Goal: Information Seeking & Learning: Find specific fact

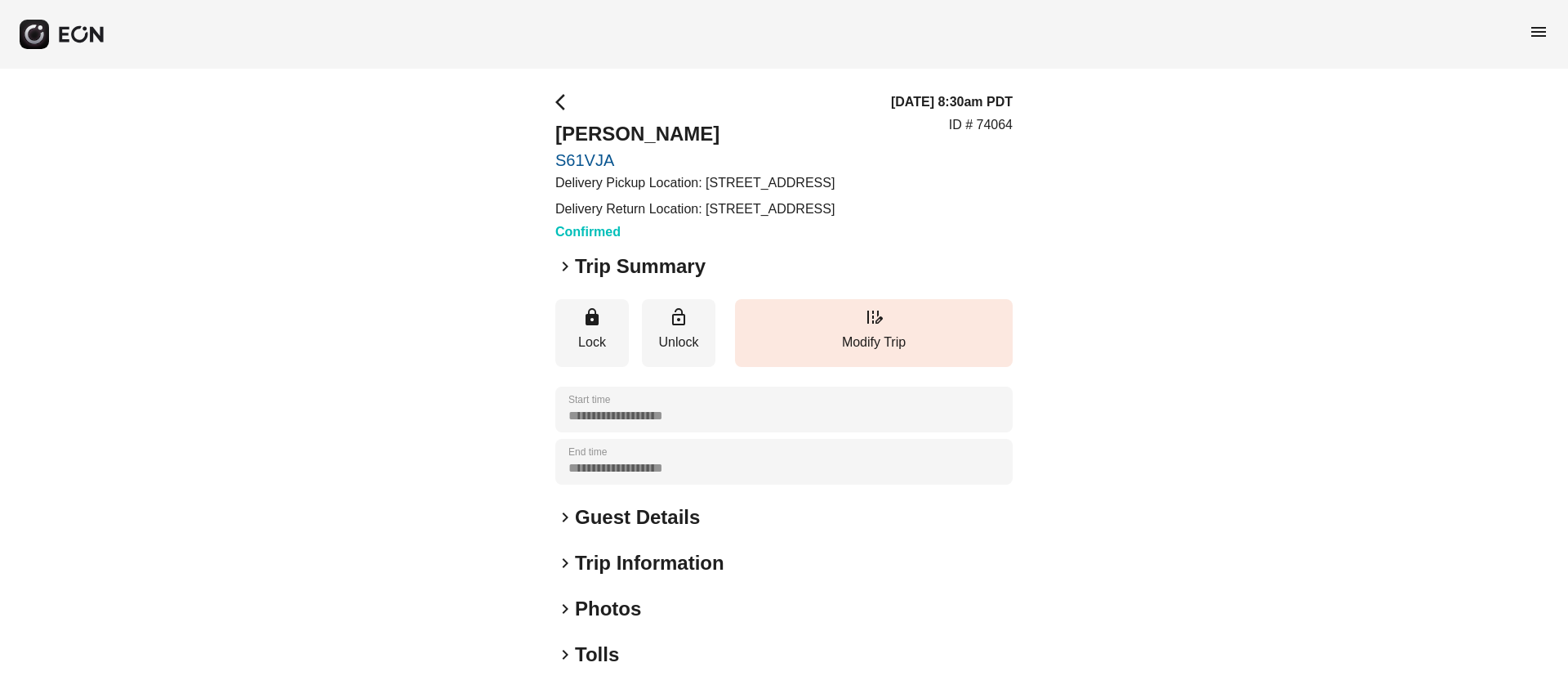
drag, startPoint x: 709, startPoint y: 177, endPoint x: 640, endPoint y: 206, distance: 74.8
click at [640, 193] on p "Delivery Pickup Location: [STREET_ADDRESS]" at bounding box center [694, 183] width 279 height 20
copy p "[STREET_ADDRESS]"
click at [712, 174] on p "Delivery Pickup Location: [STREET_ADDRESS]" at bounding box center [694, 183] width 279 height 20
drag, startPoint x: 552, startPoint y: 130, endPoint x: 793, endPoint y: 121, distance: 241.2
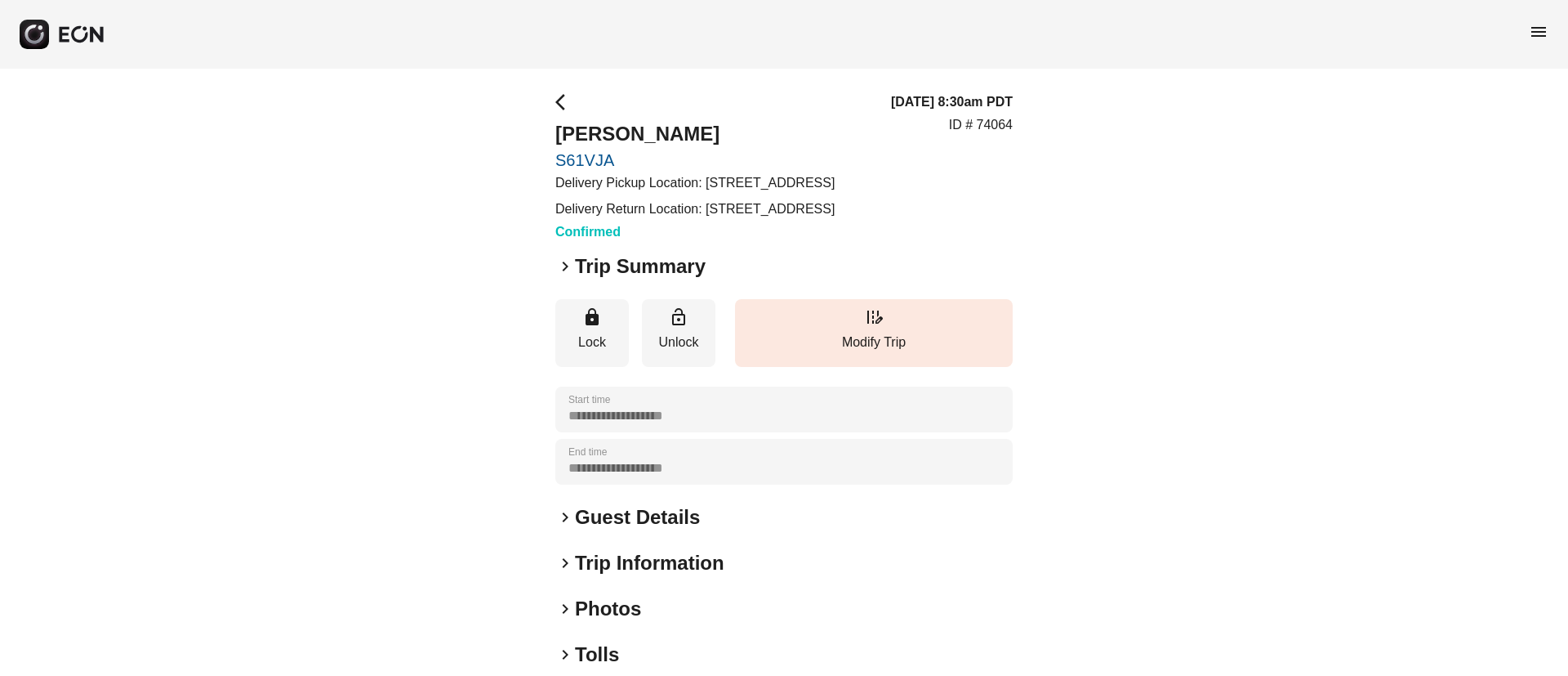
click at [793, 121] on div "**********" at bounding box center [784, 455] width 1568 height 773
copy h2 "[PERSON_NAME]"
click at [629, 530] on h2 "Guest Details" at bounding box center [637, 517] width 125 height 26
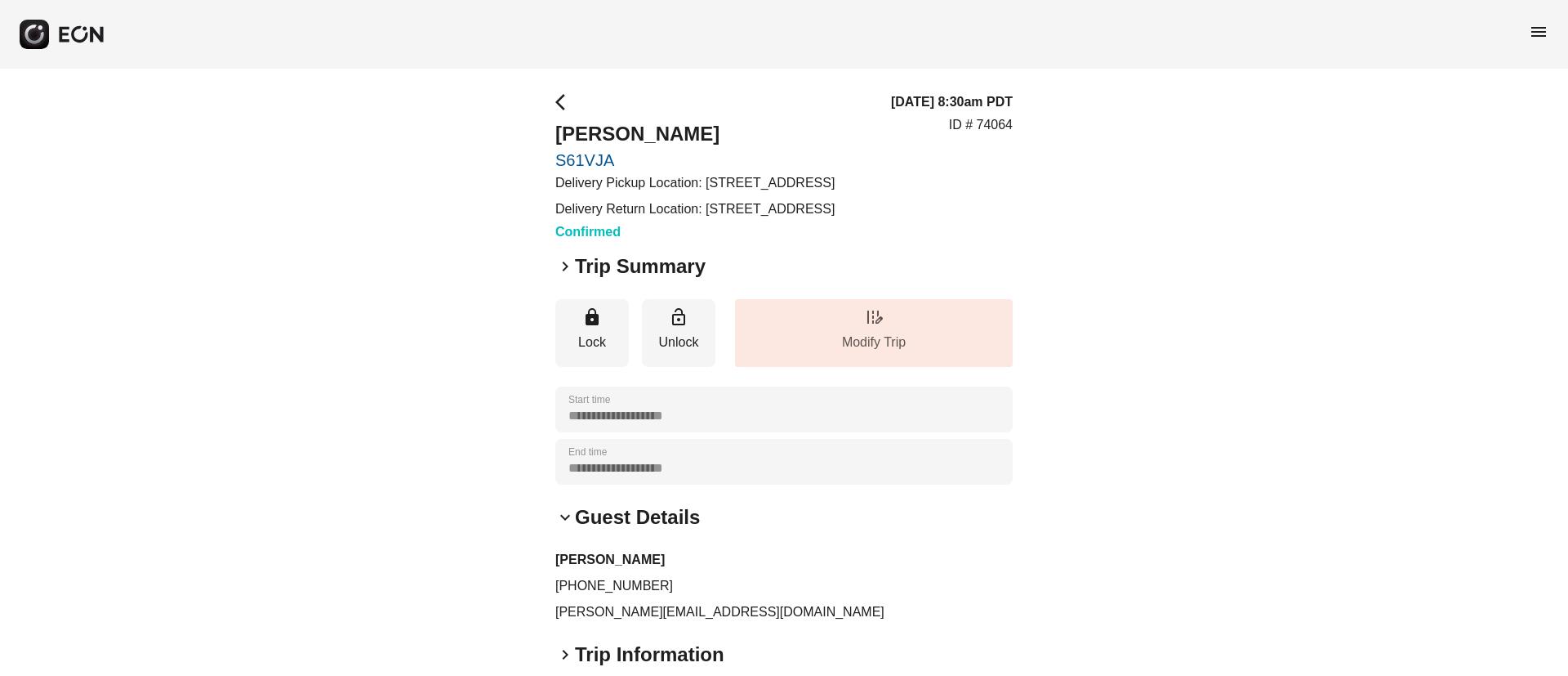
scroll to position [246, 0]
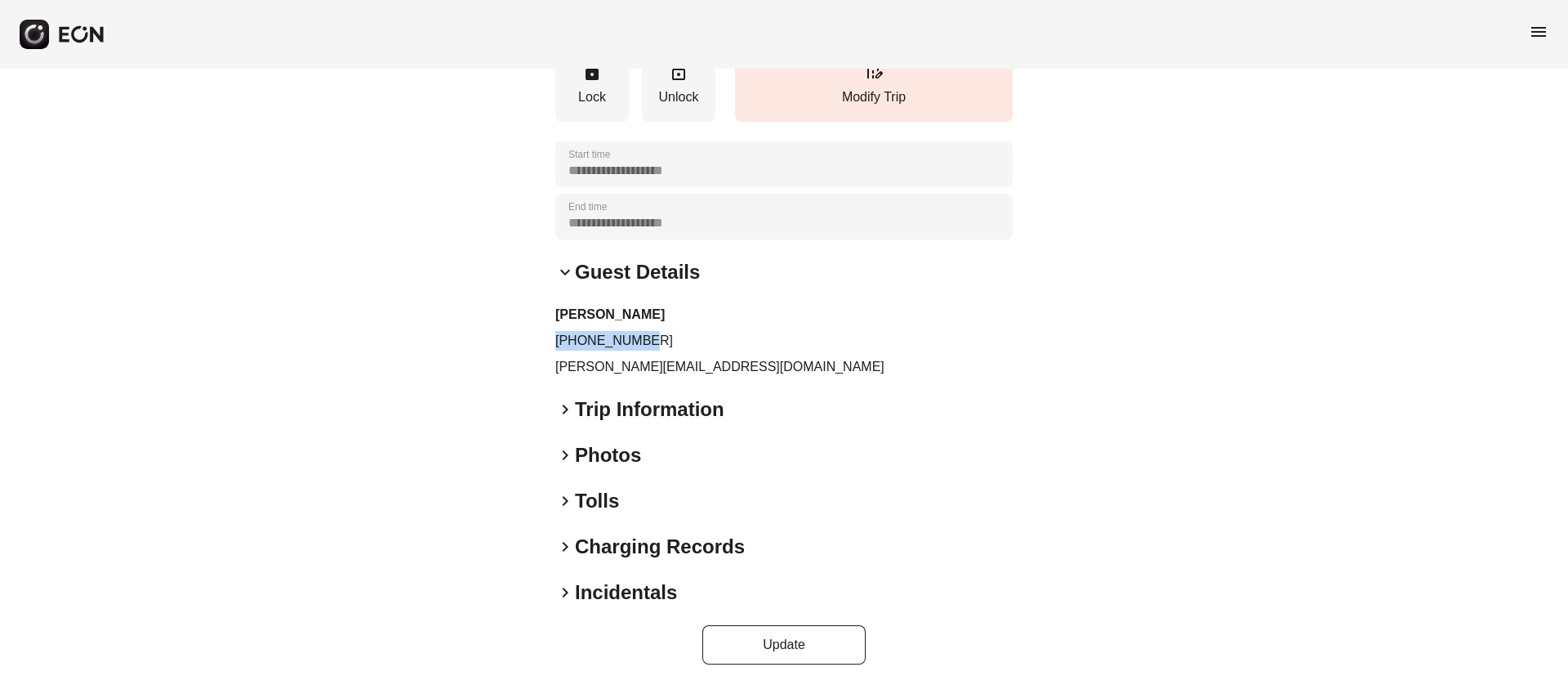
drag, startPoint x: 547, startPoint y: 380, endPoint x: 714, endPoint y: 388, distance: 167.2
click at [714, 388] on div "**********" at bounding box center [784, 255] width 1568 height 864
copy p "+12152087291"
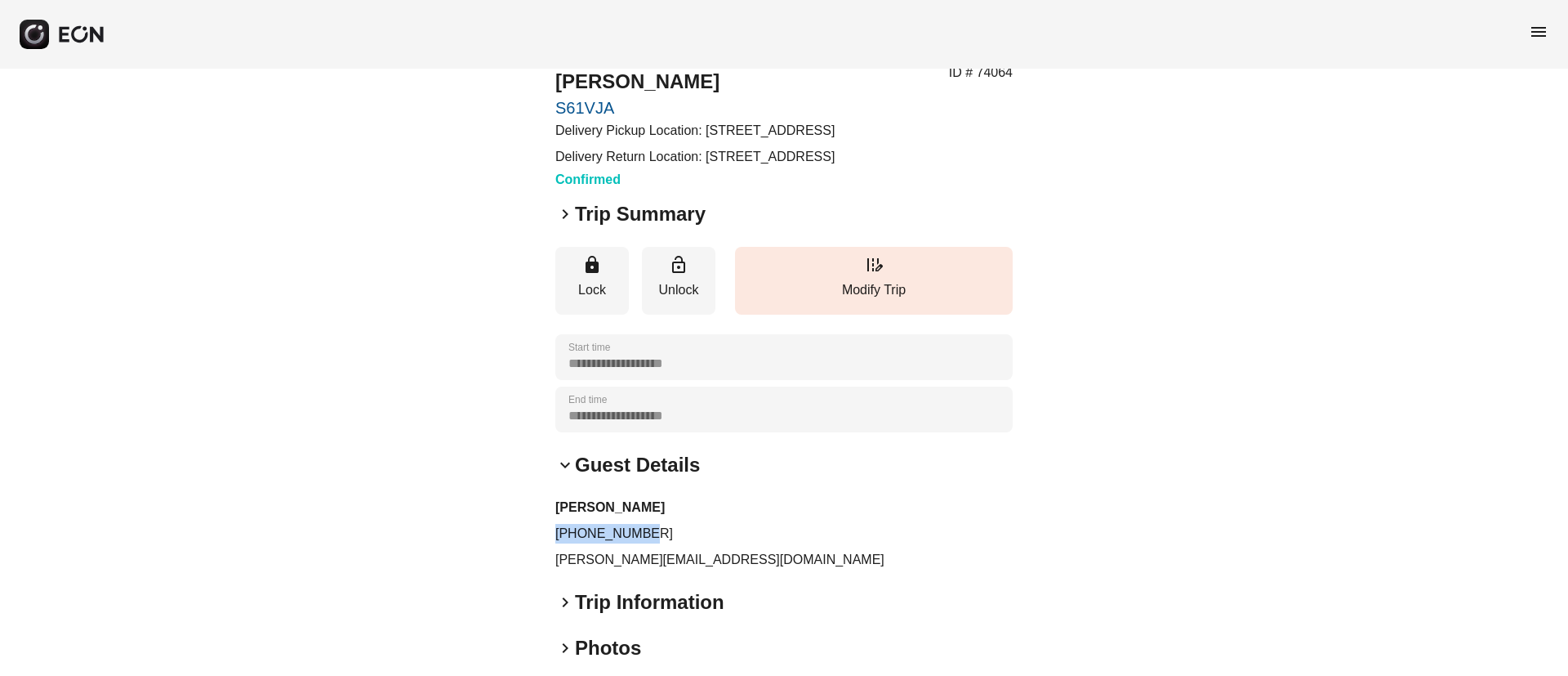
scroll to position [0, 0]
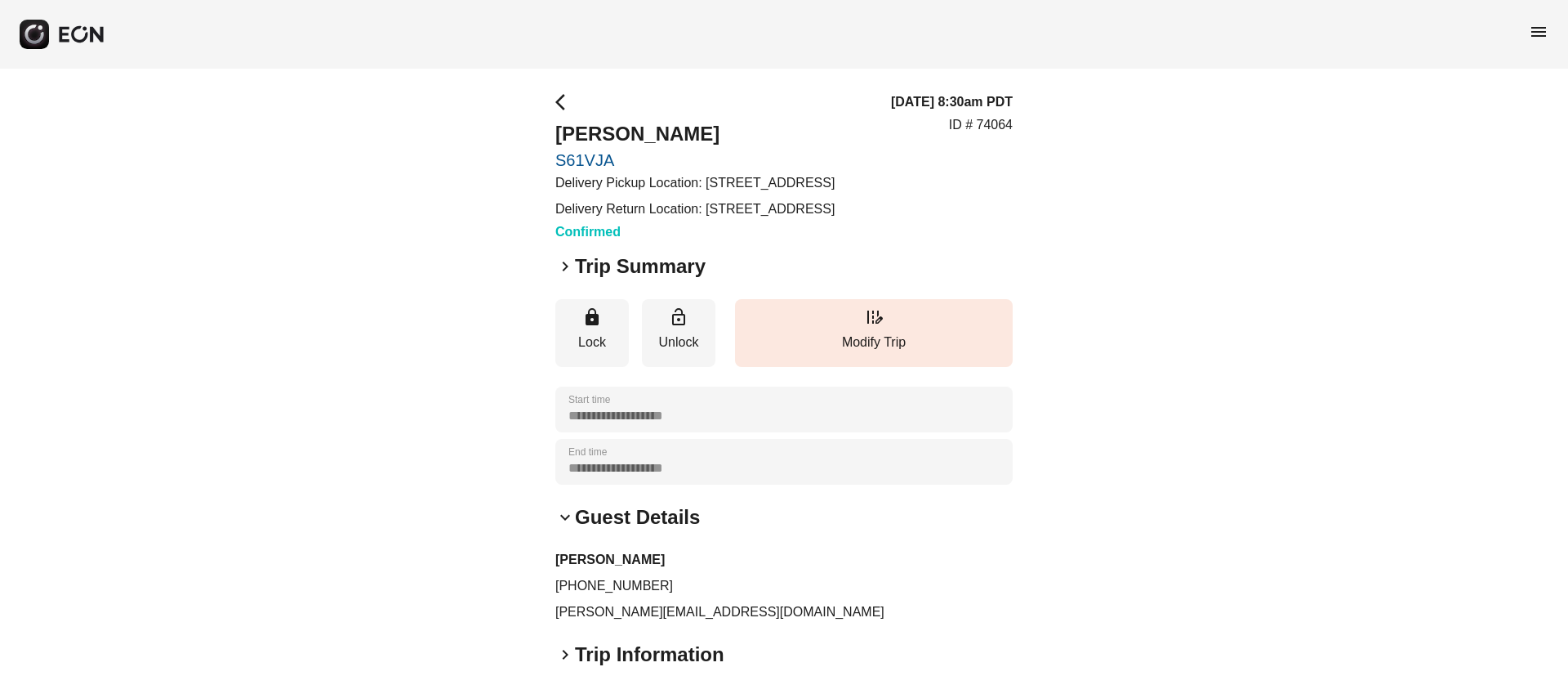
click at [845, 280] on div "keyboard_arrow_right Trip Summary" at bounding box center [784, 266] width 457 height 26
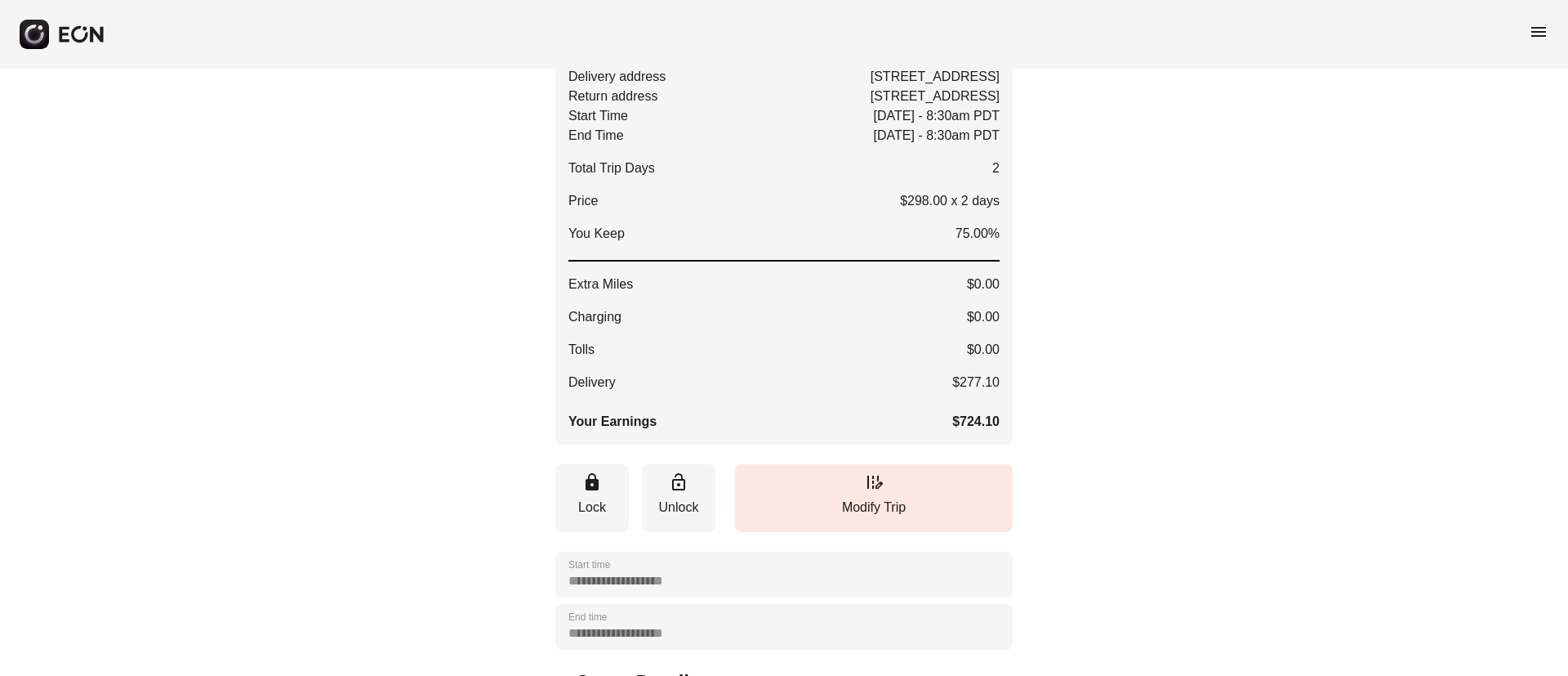
scroll to position [122, 0]
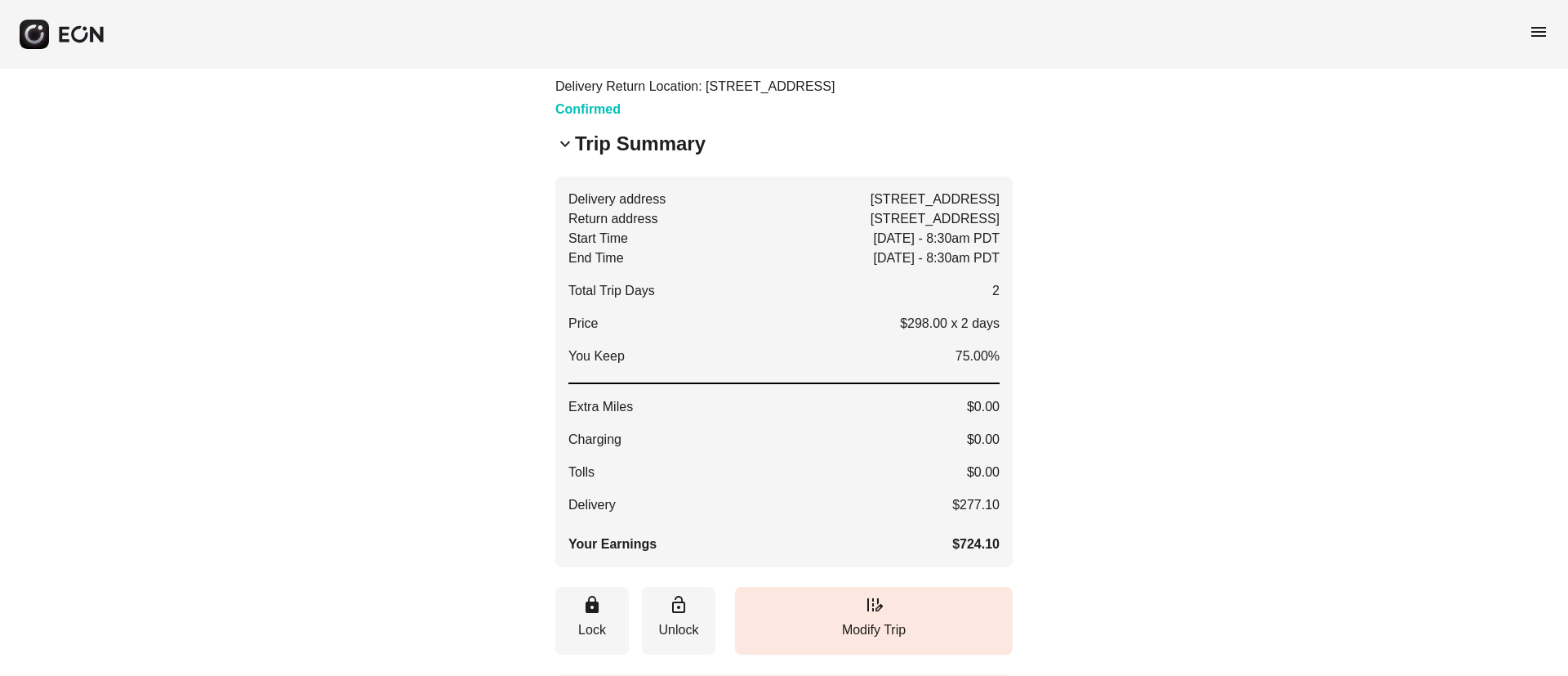
click at [730, 157] on div "keyboard_arrow_down Trip Summary" at bounding box center [784, 143] width 457 height 26
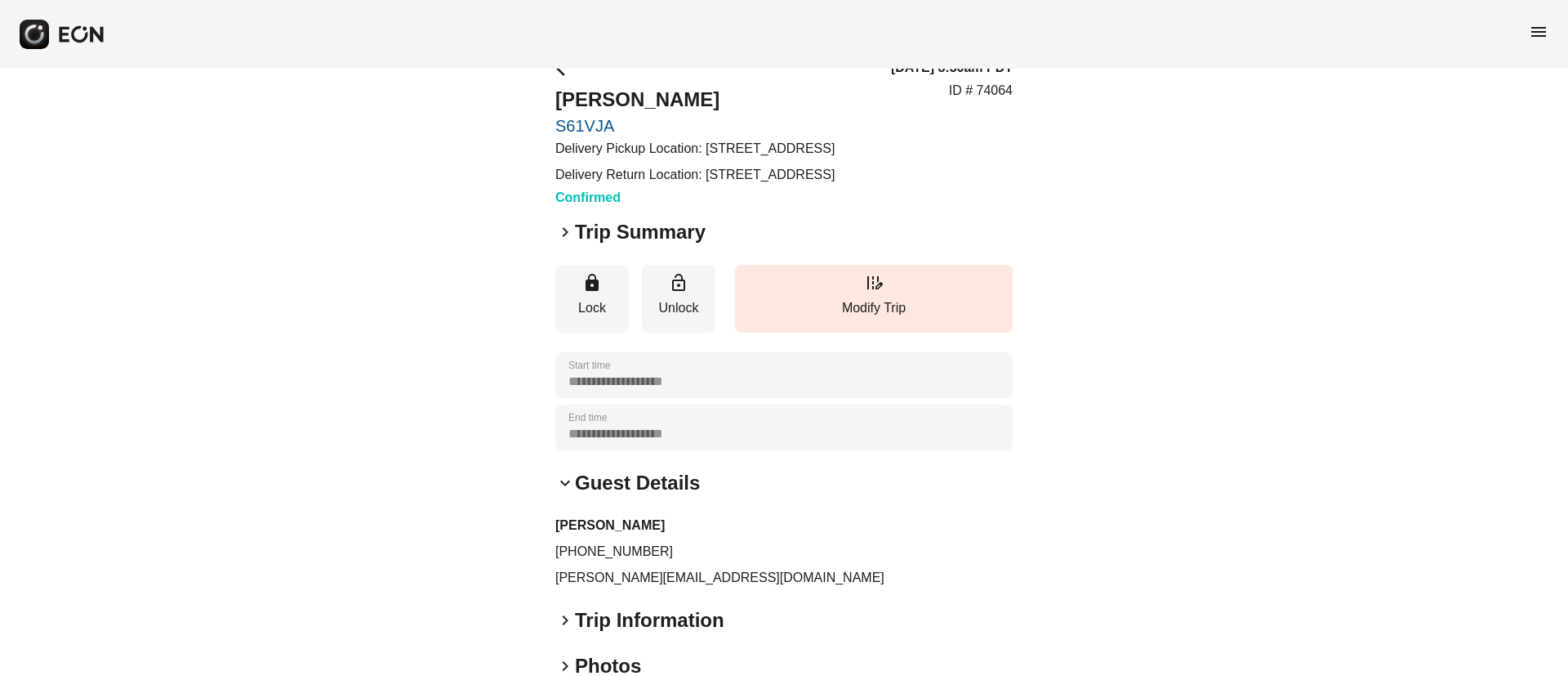
scroll to position [0, 0]
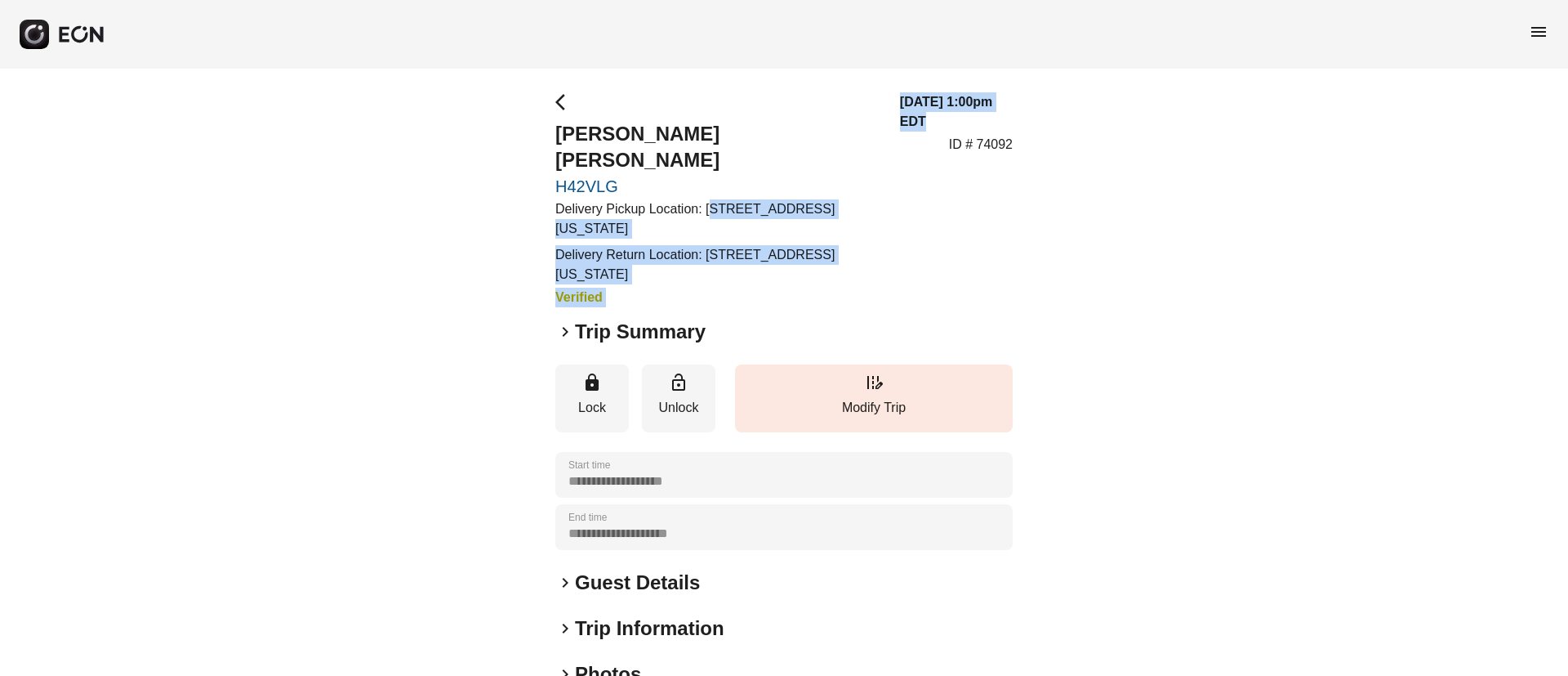
drag, startPoint x: 711, startPoint y: 179, endPoint x: 904, endPoint y: 186, distance: 193.1
click at [904, 186] on div "arrow_back_ios Ashleigh Tamara Kiven H42VLG Delivery Pickup Location: 251 W 20t…" at bounding box center [784, 199] width 457 height 215
click at [724, 246] on p "Delivery Return Location: 251 W 20th St, New York, NY 10011, USA" at bounding box center [718, 265] width 325 height 39
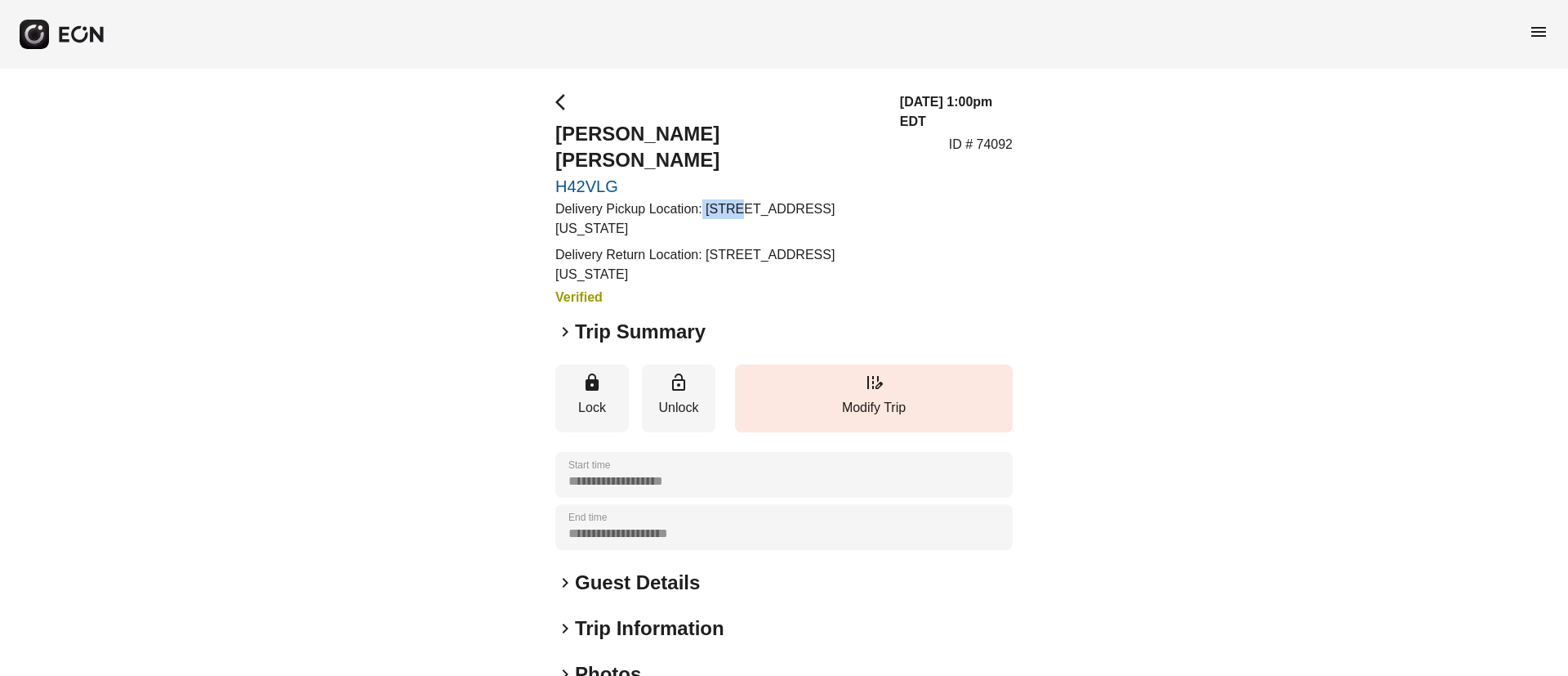
drag, startPoint x: 703, startPoint y: 181, endPoint x: 744, endPoint y: 181, distance: 41.0
click at [744, 199] on p "Delivery Pickup Location: 251 W 20th St, New York, NY 10011, USA" at bounding box center [718, 219] width 325 height 39
copy p "251 W"
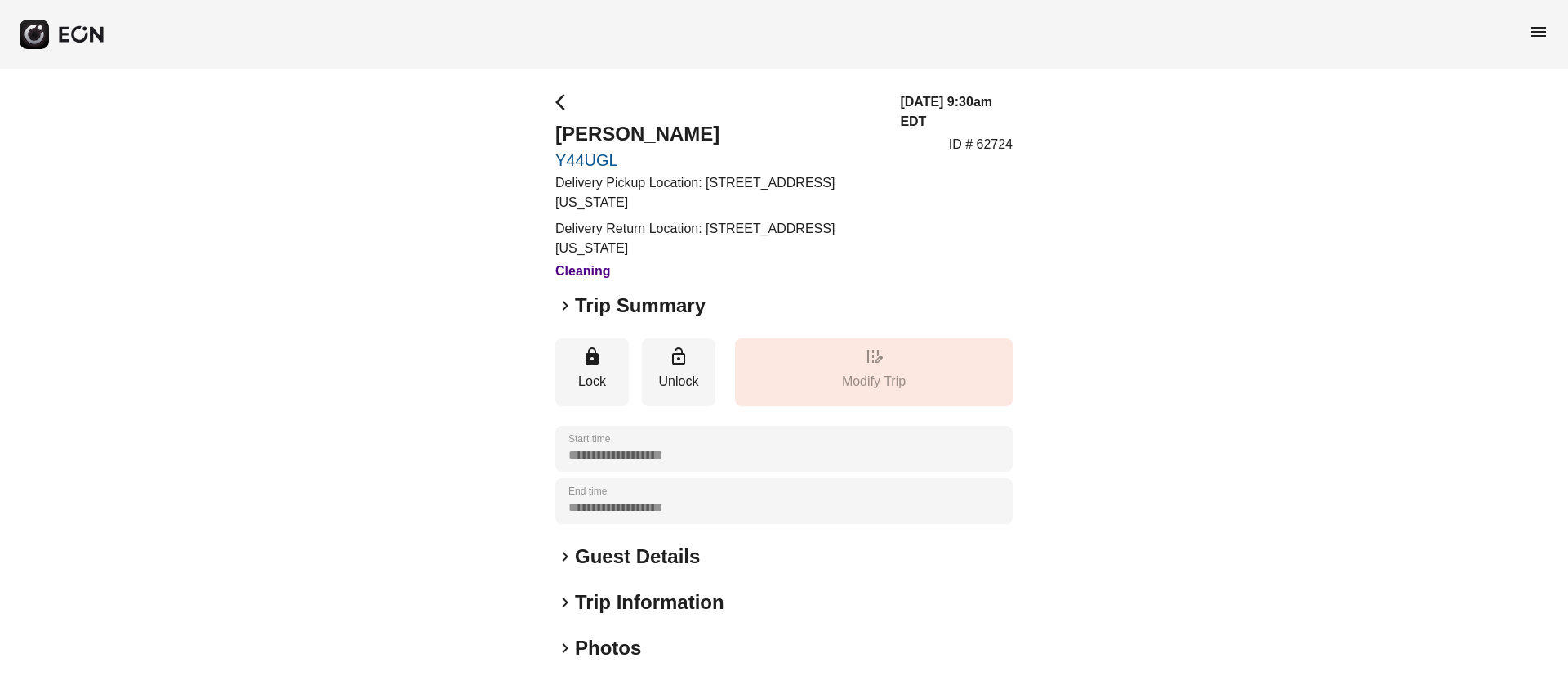
click at [594, 304] on h2 "Trip Summary" at bounding box center [640, 305] width 130 height 26
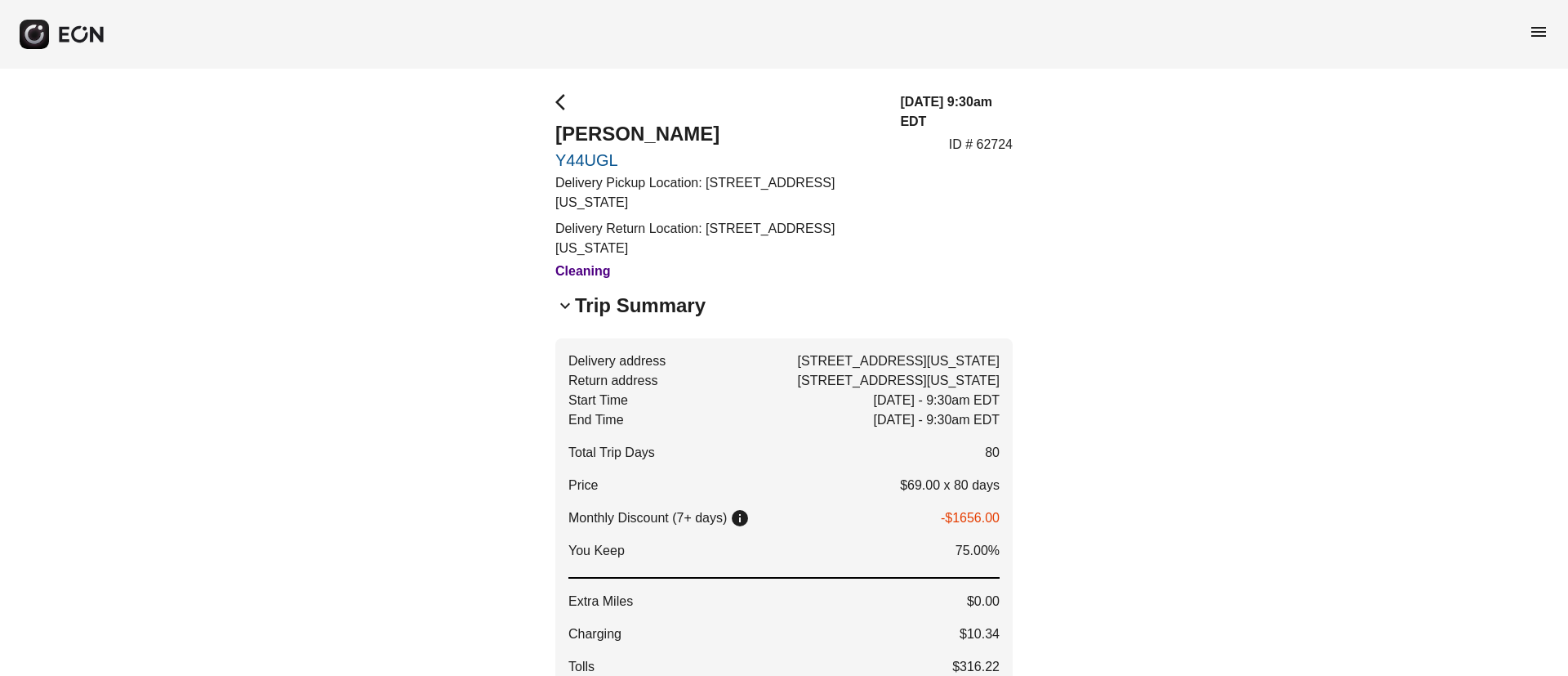
click at [594, 304] on h2 "Trip Summary" at bounding box center [640, 305] width 130 height 26
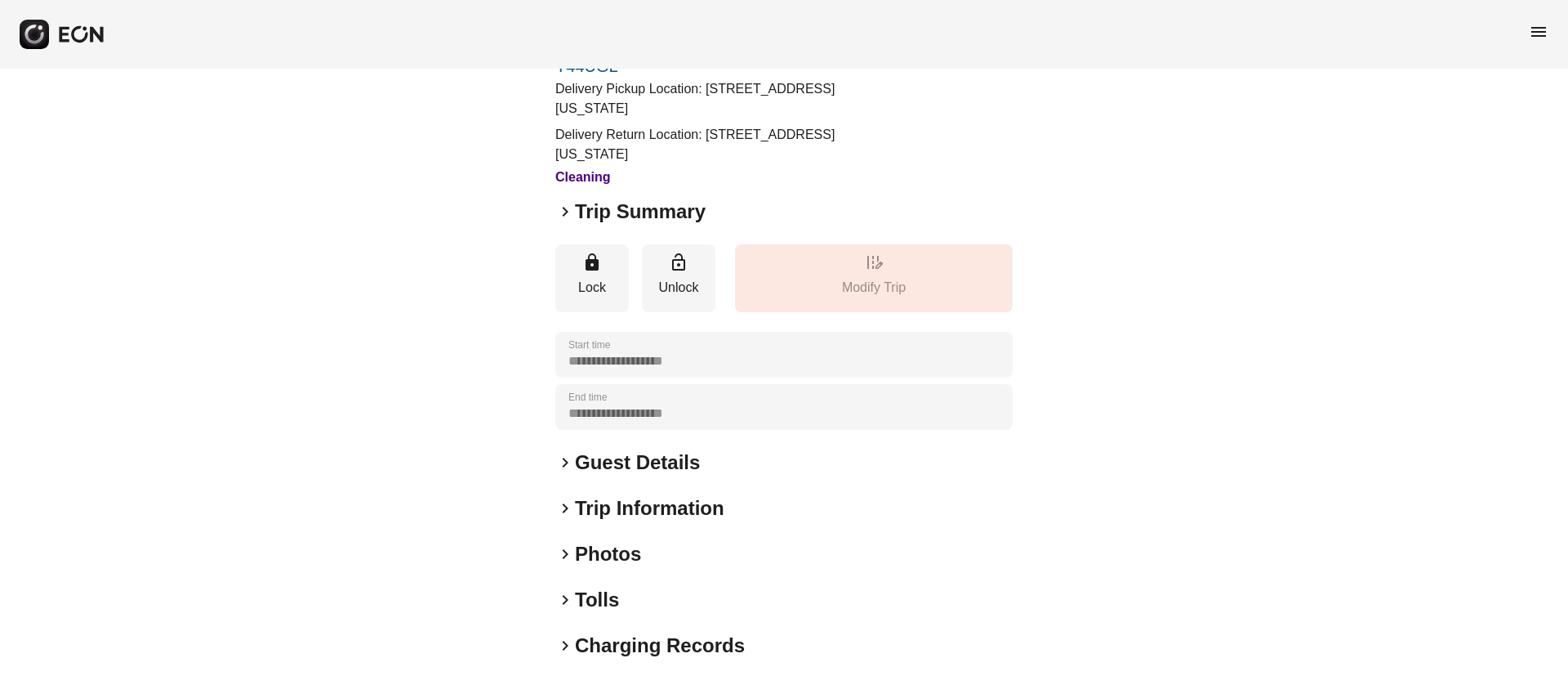
scroll to position [205, 0]
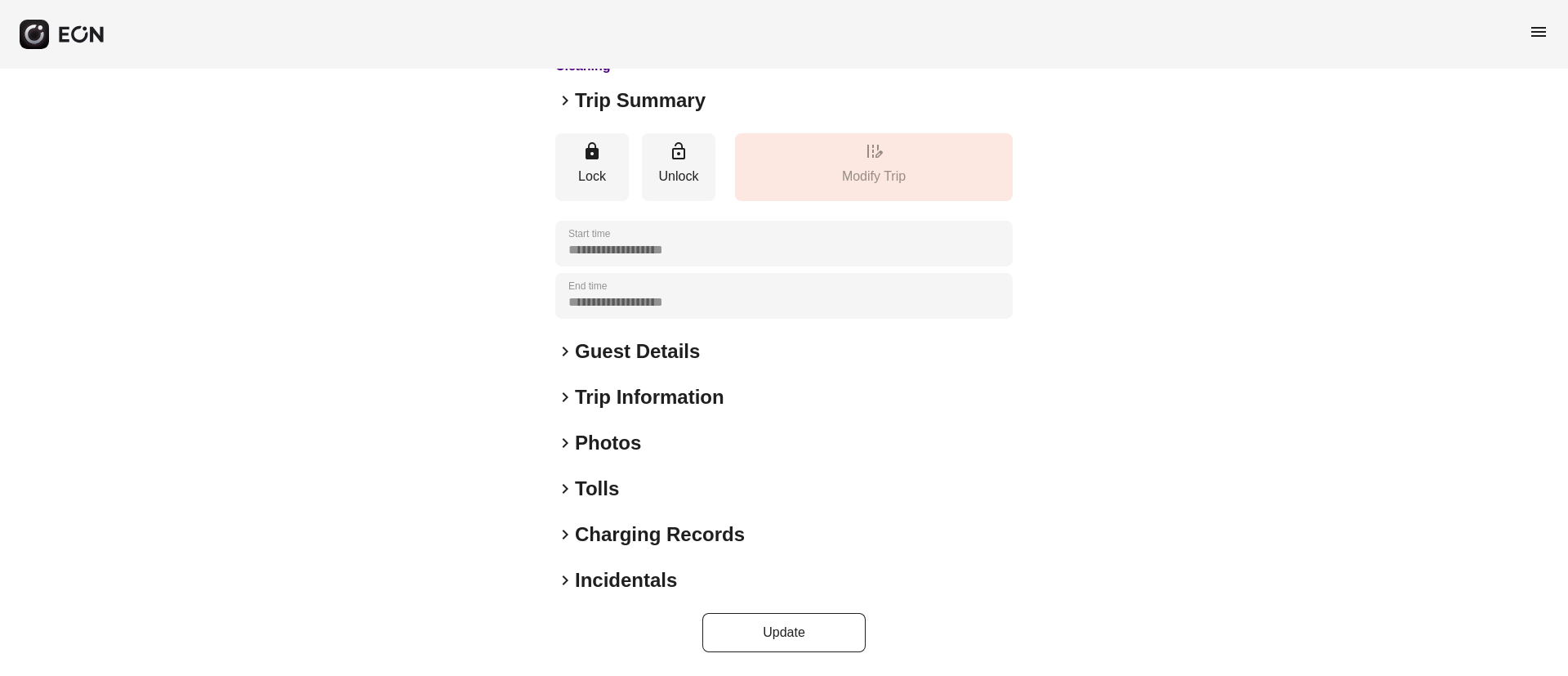
click at [636, 95] on h2 "Trip Summary" at bounding box center [640, 100] width 130 height 26
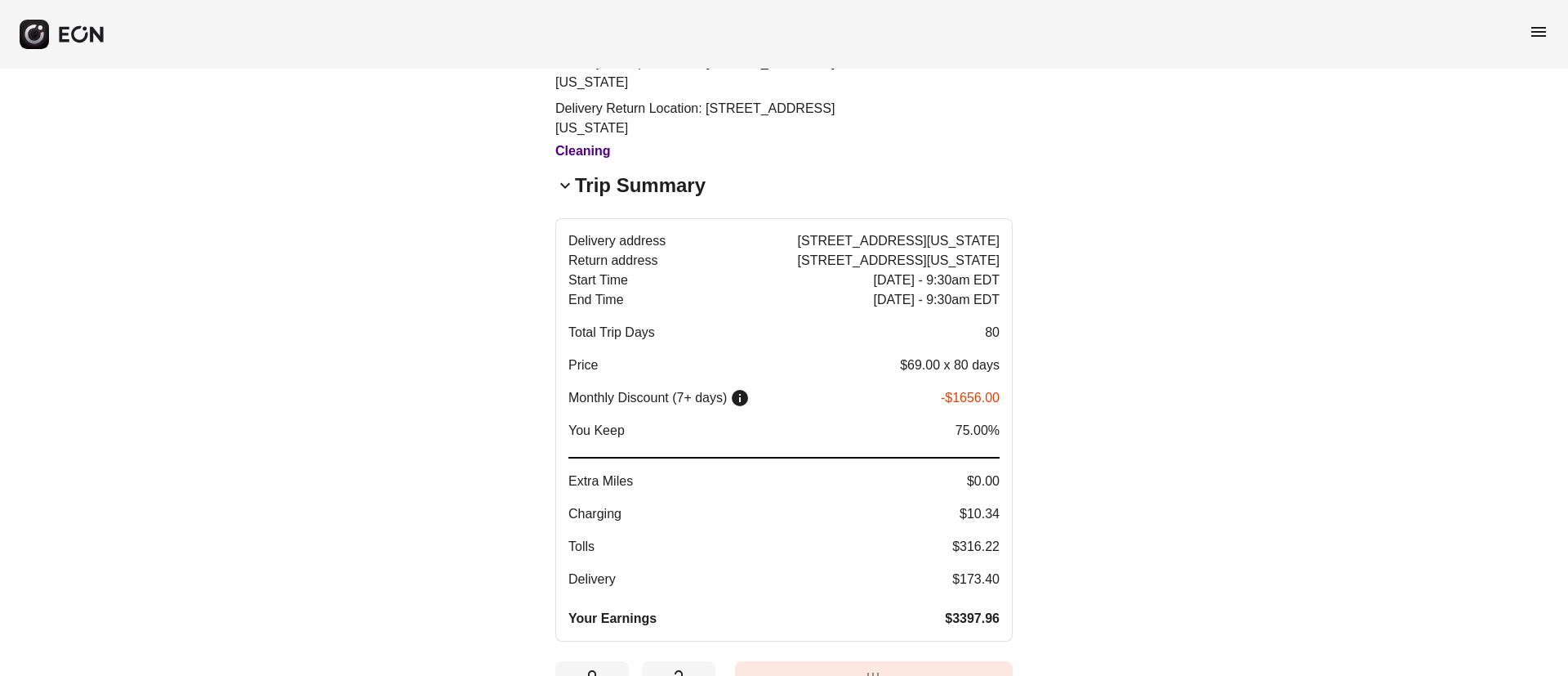
scroll to position [82, 0]
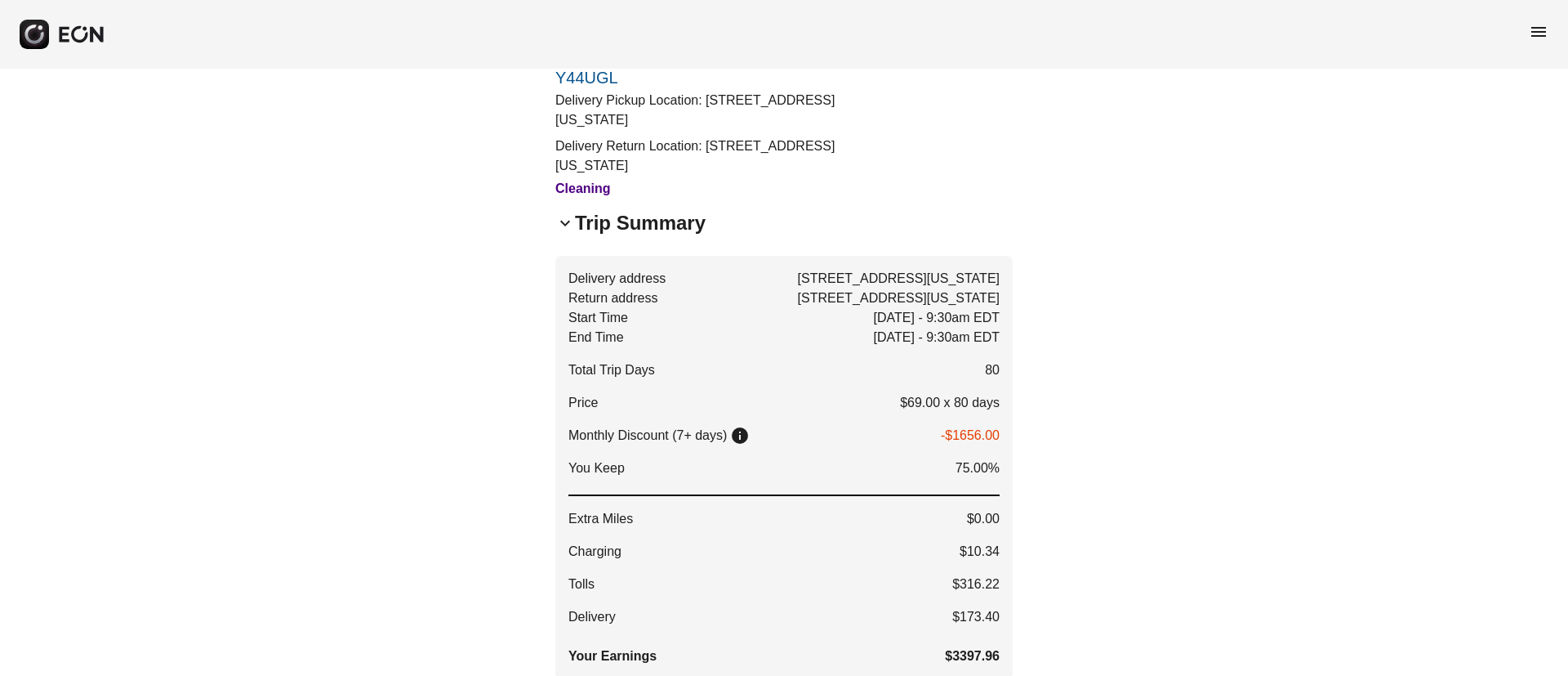
click at [636, 223] on h2 "Trip Summary" at bounding box center [640, 222] width 130 height 26
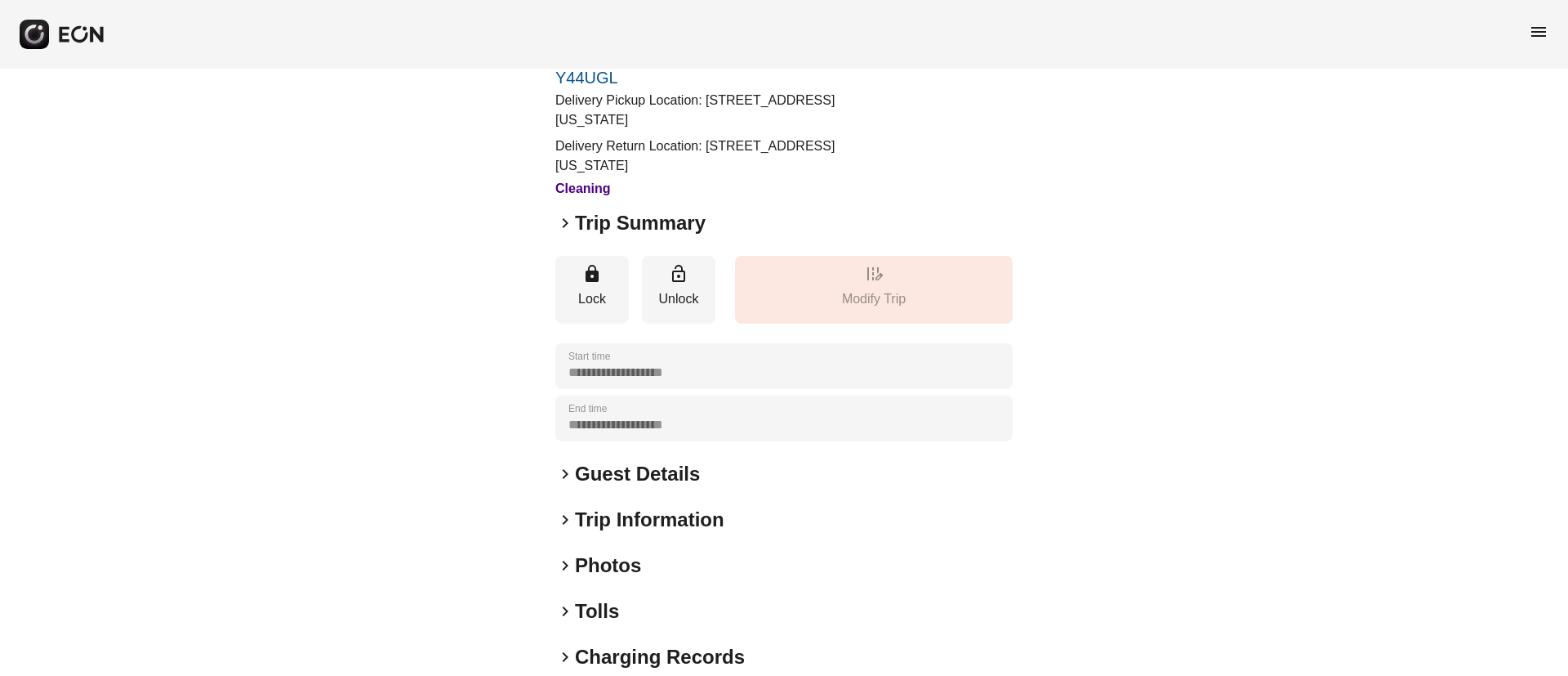
scroll to position [205, 0]
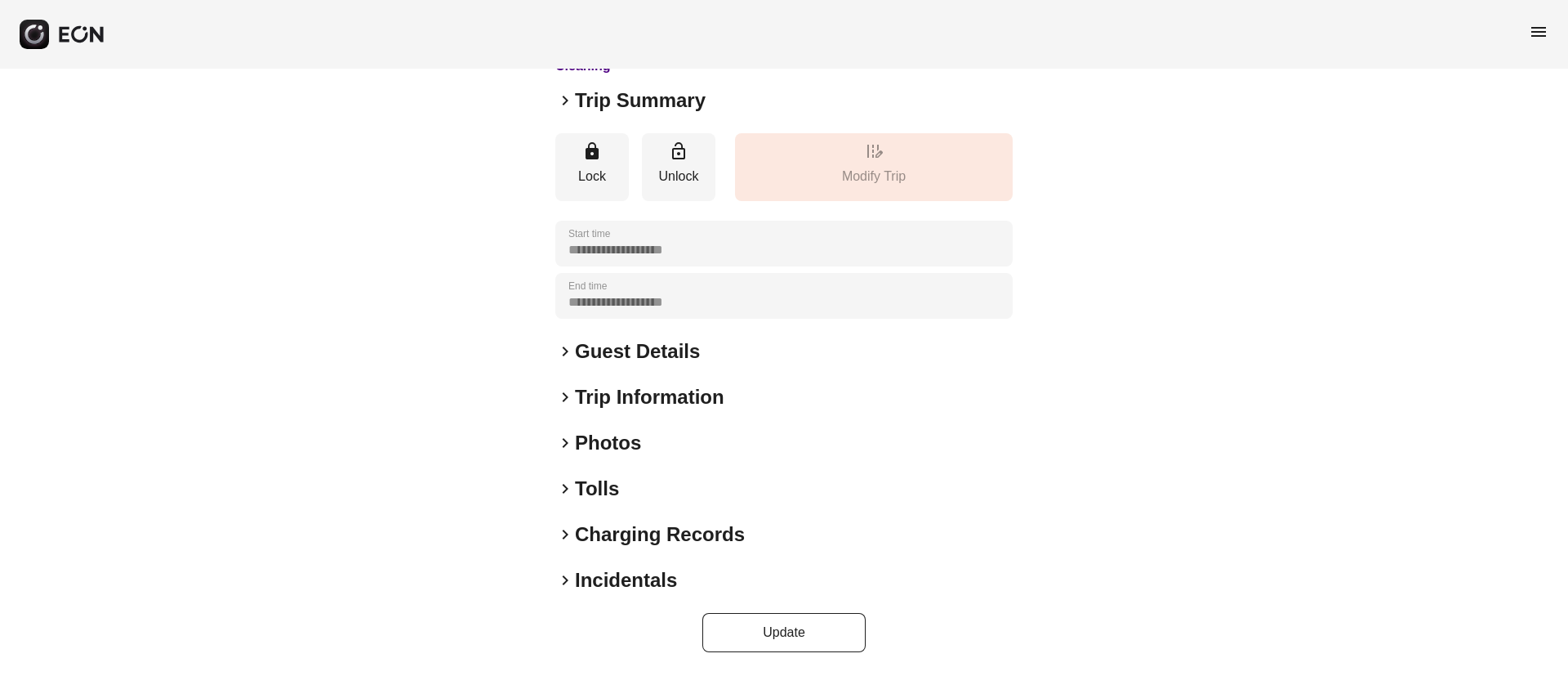
click at [631, 111] on h2 "Trip Summary" at bounding box center [640, 100] width 130 height 26
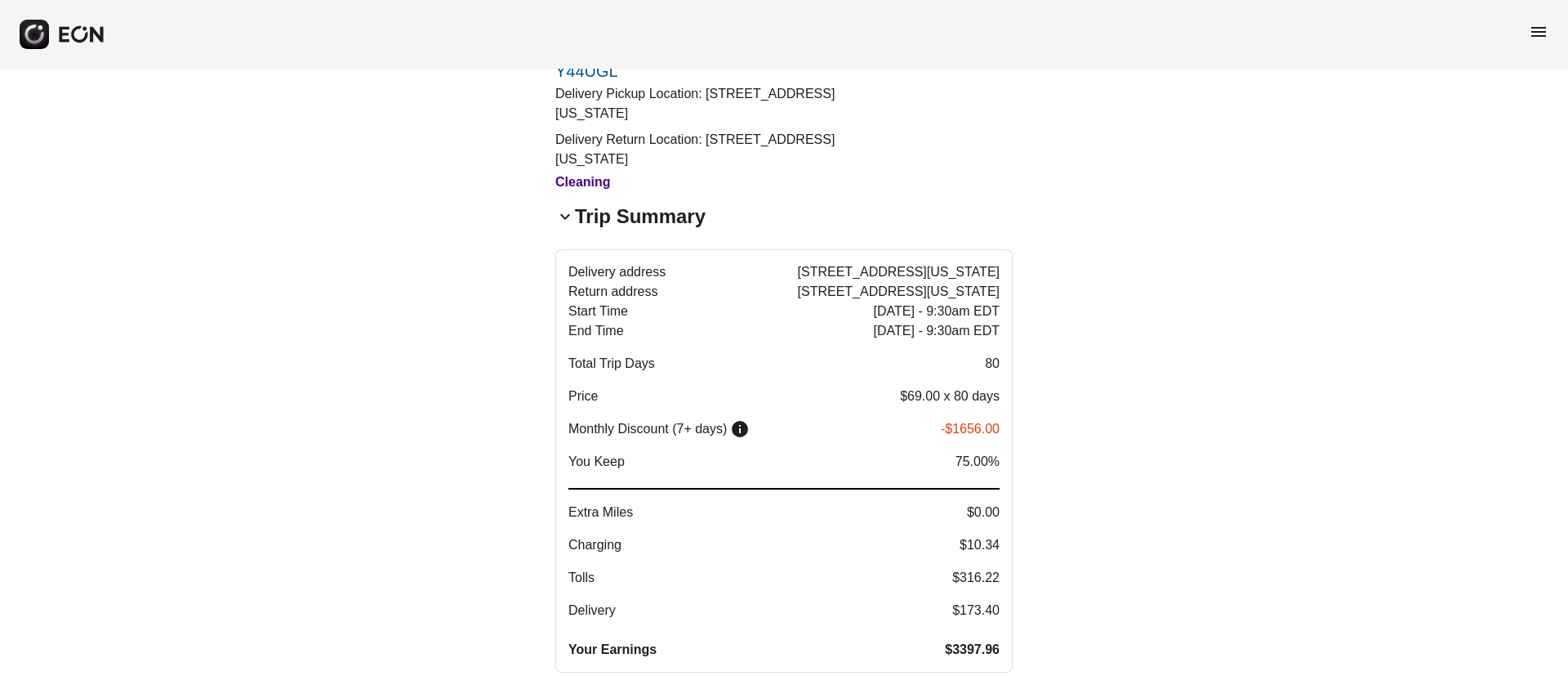
scroll to position [122, 0]
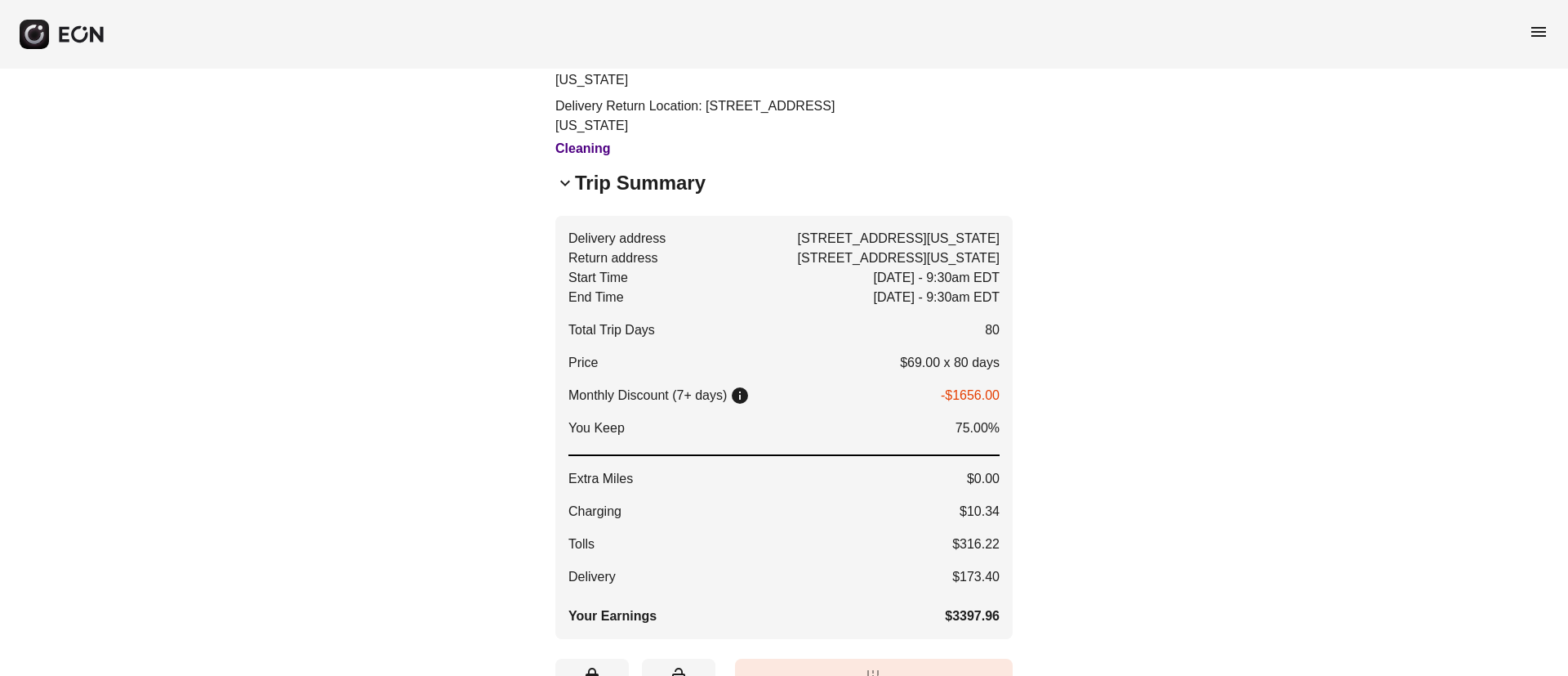
click at [561, 188] on span "keyboard_arrow_down" at bounding box center [565, 183] width 20 height 20
